Goal: Information Seeking & Learning: Learn about a topic

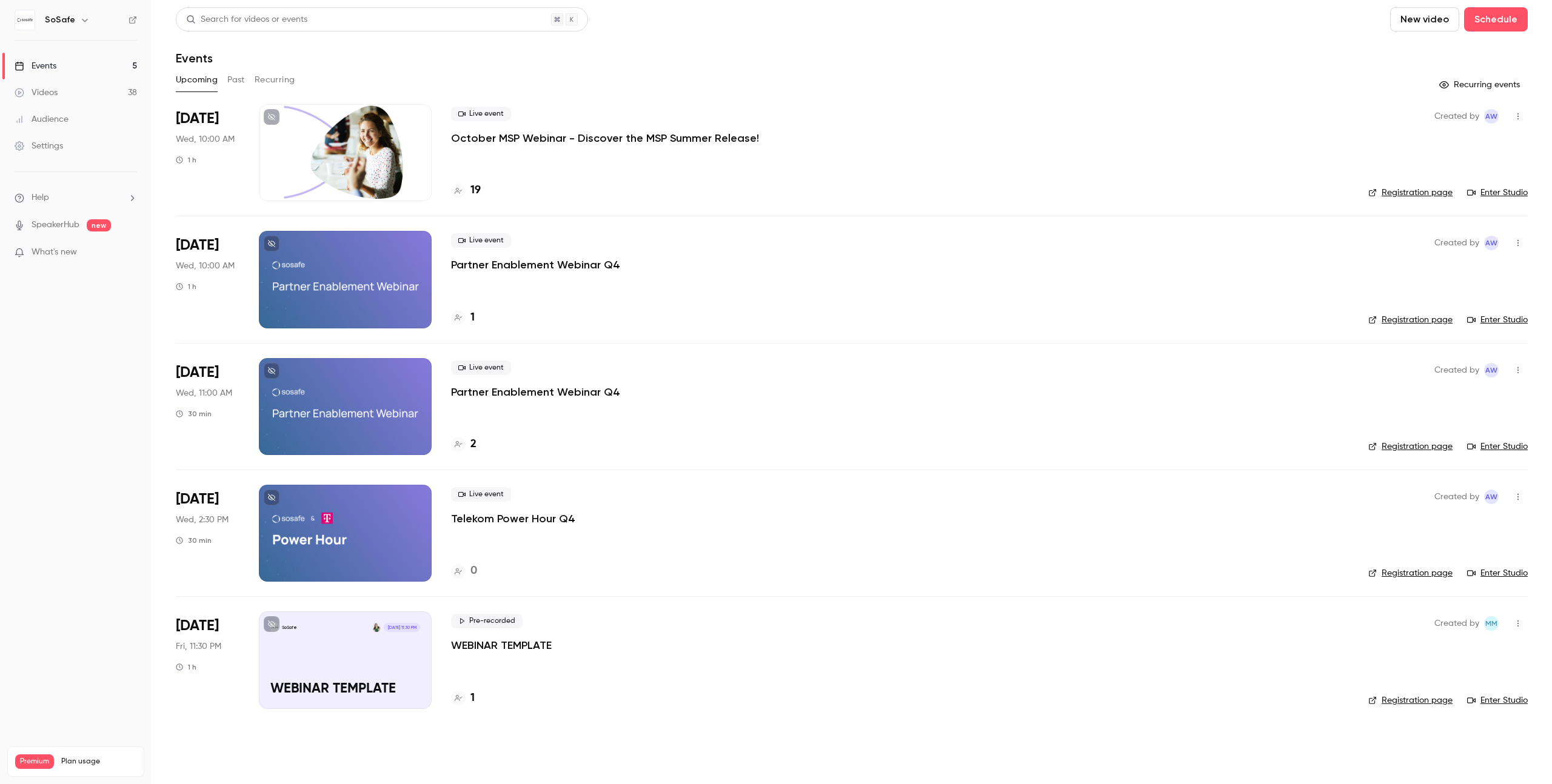
click at [76, 88] on link "Videos 38" at bounding box center [76, 92] width 151 height 26
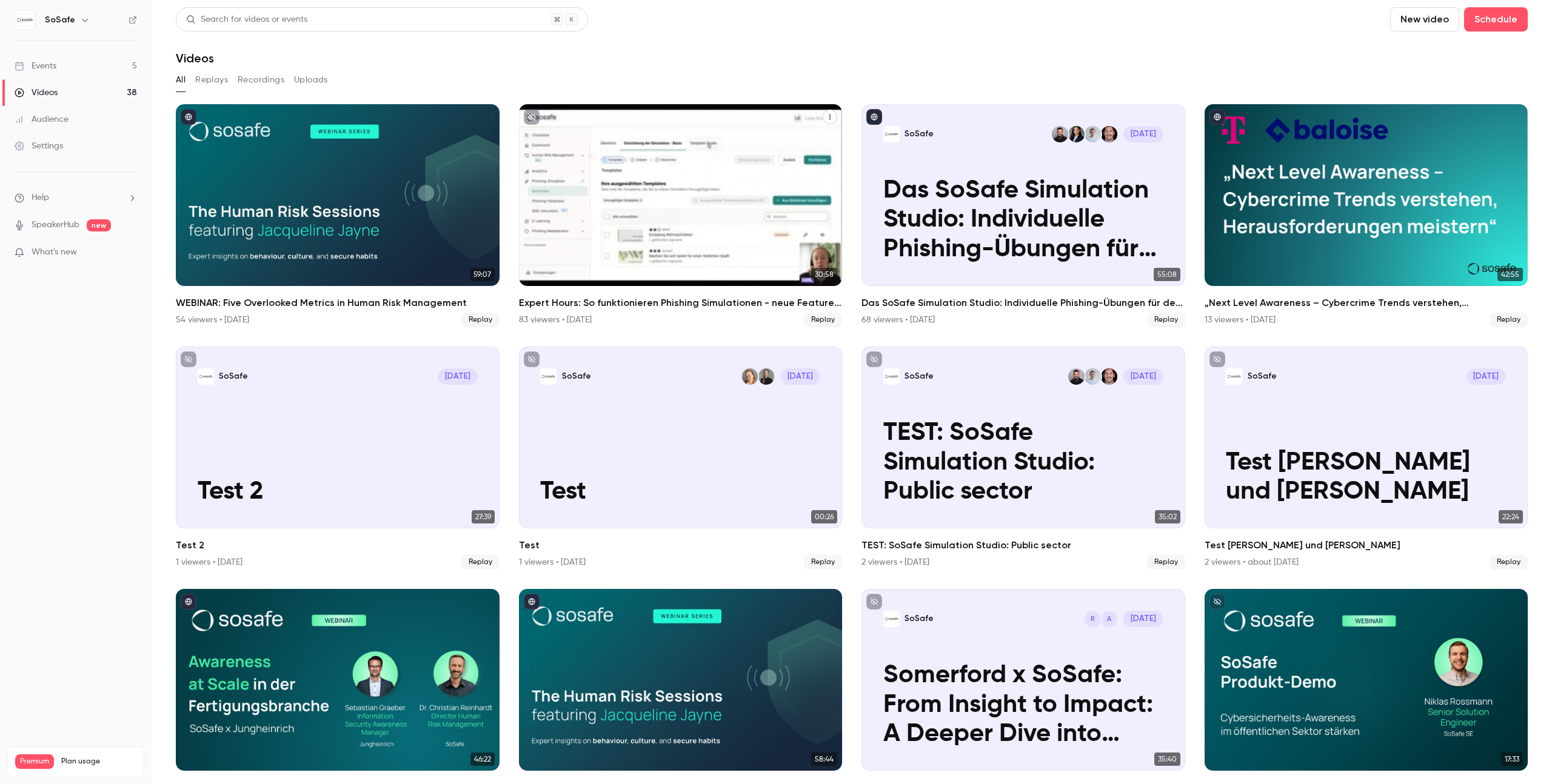
click at [621, 304] on h2 "Expert Hours: So funktionieren Phishing Simulationen - neue Features, Tipps & T…" at bounding box center [681, 303] width 324 height 15
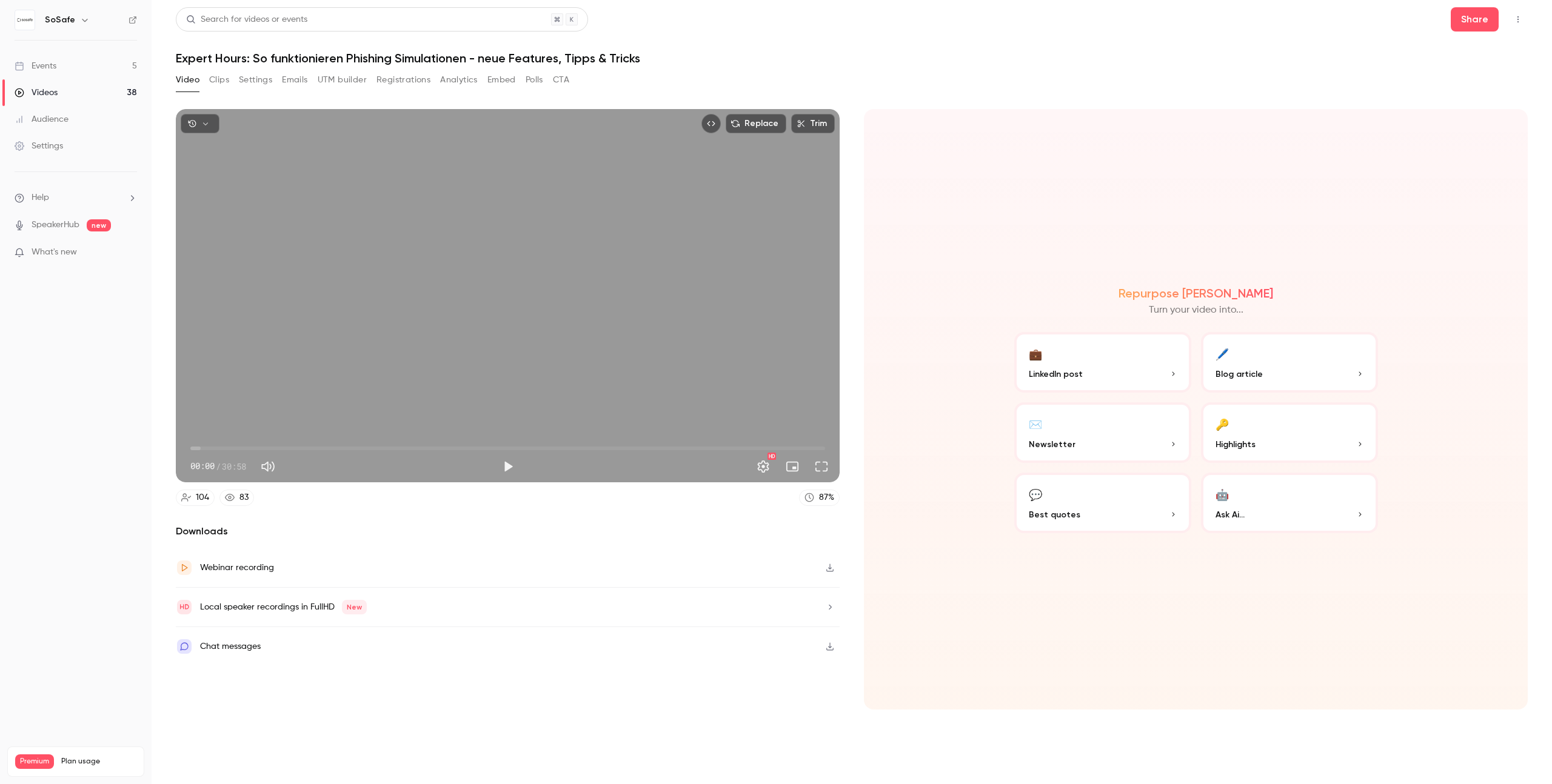
click at [409, 76] on button "Registrations" at bounding box center [403, 80] width 54 height 19
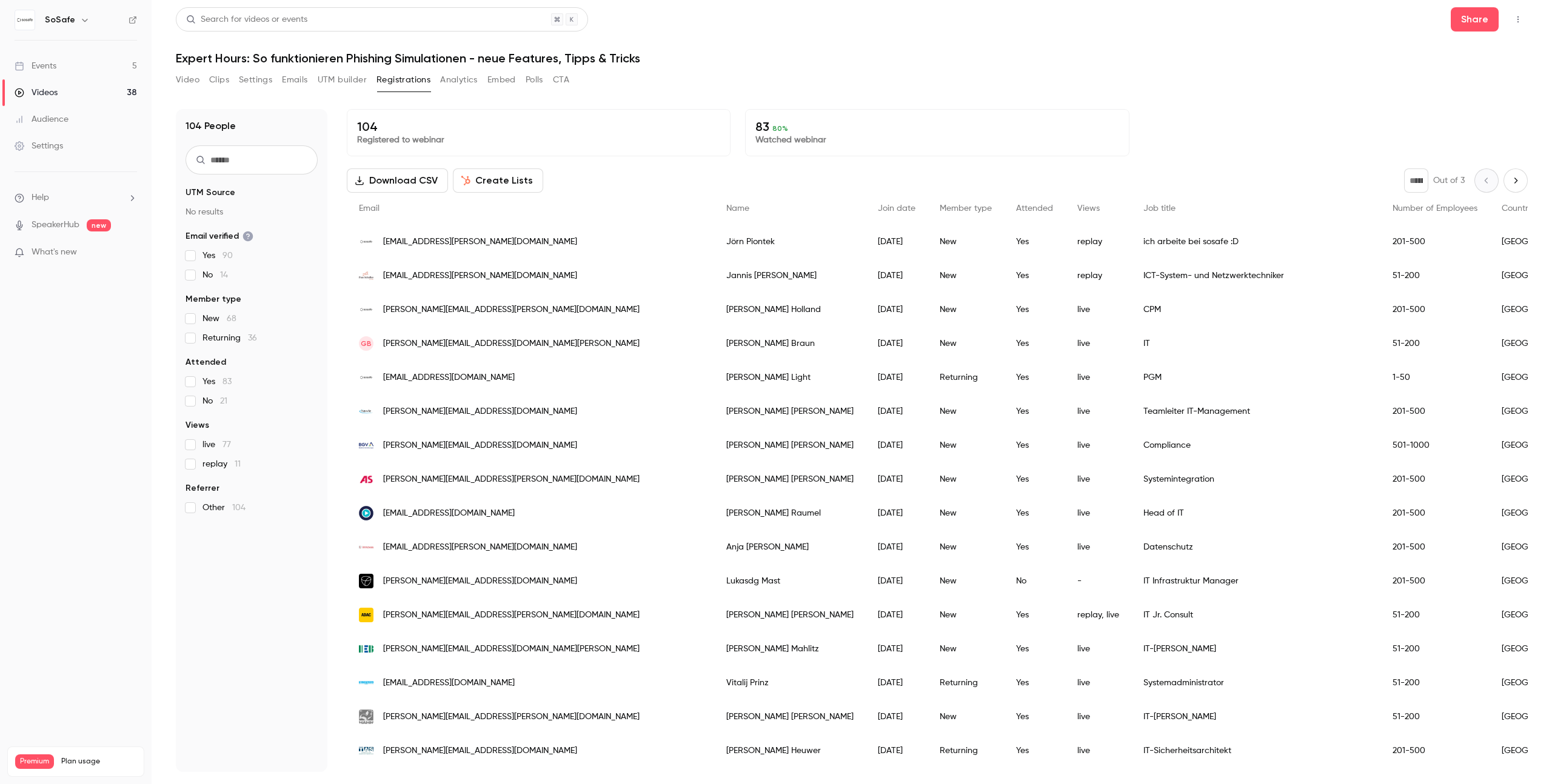
click at [455, 76] on button "Analytics" at bounding box center [458, 80] width 37 height 19
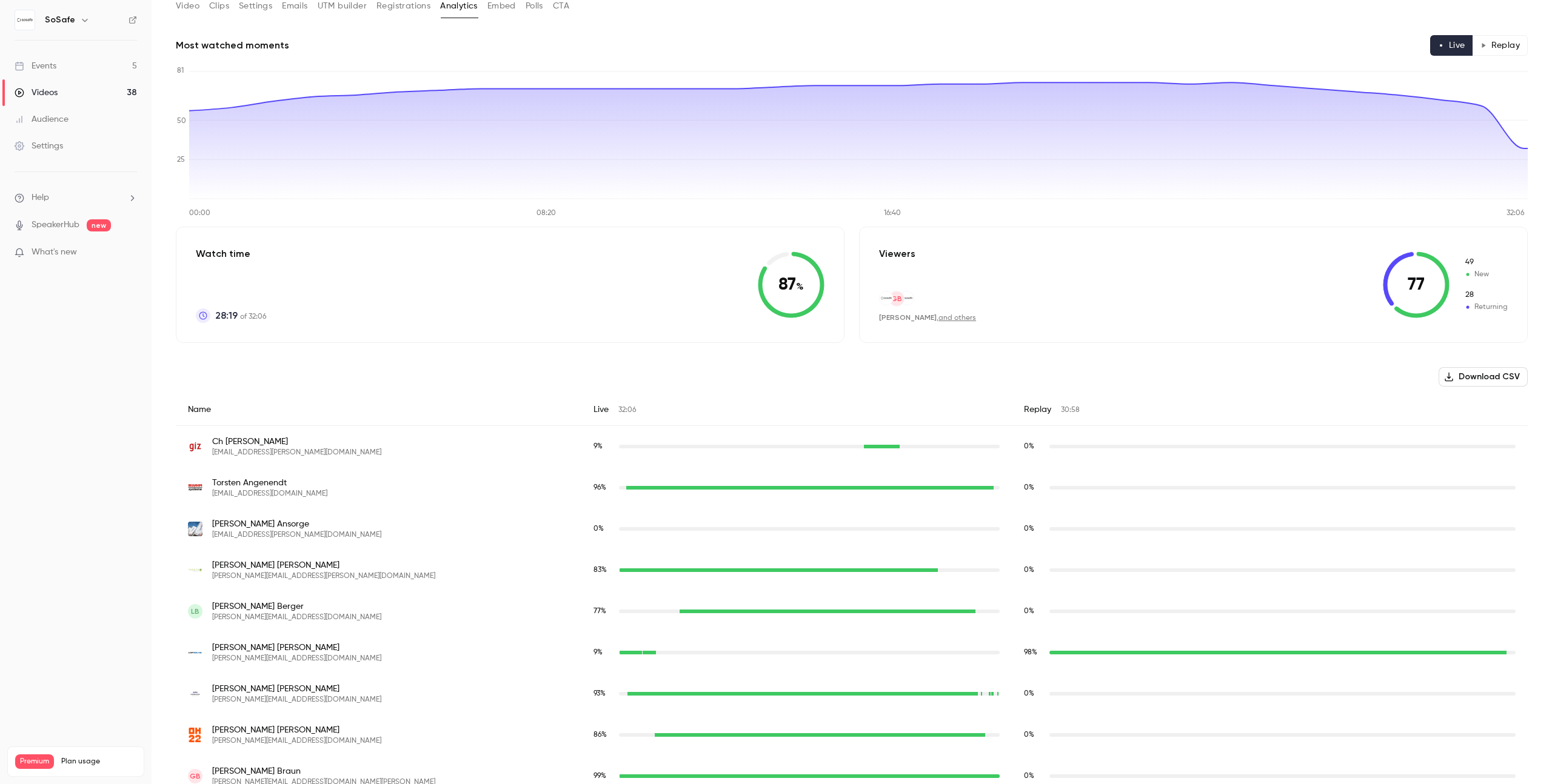
scroll to position [66, 0]
